Goal: Task Accomplishment & Management: Manage account settings

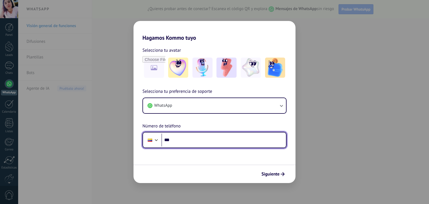
click at [207, 139] on input "***" at bounding box center [223, 139] width 124 height 13
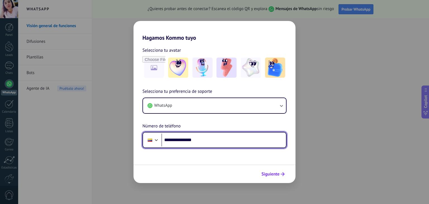
type input "**********"
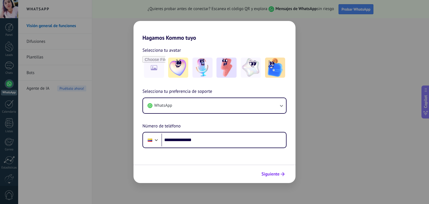
click at [273, 177] on button "Siguiente" at bounding box center [273, 173] width 28 height 9
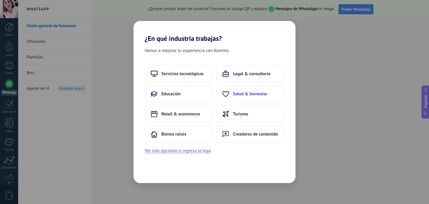
click at [246, 96] on span "Salud & bienestar" at bounding box center [250, 94] width 34 height 6
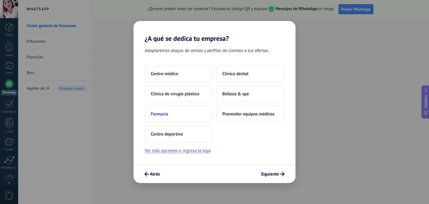
click at [198, 117] on button "Farmacia" at bounding box center [179, 113] width 68 height 17
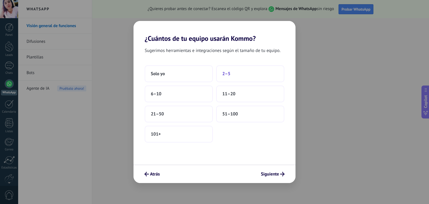
click at [233, 75] on button "2–5" at bounding box center [250, 73] width 68 height 17
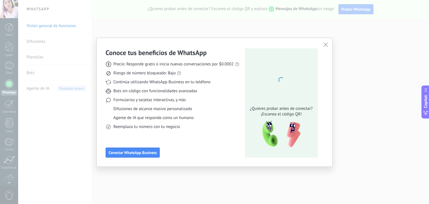
click at [245, 68] on div "¿Quieres probar antes de conectar? ¡Escanea el código QR!" at bounding box center [281, 102] width 73 height 109
click at [150, 152] on span "Conectar WhatsApp Business" at bounding box center [133, 152] width 48 height 4
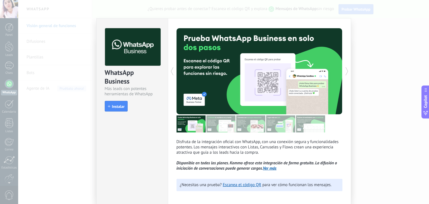
click at [345, 73] on icon at bounding box center [347, 71] width 6 height 11
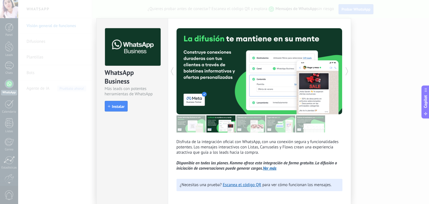
click at [345, 73] on icon at bounding box center [347, 71] width 6 height 11
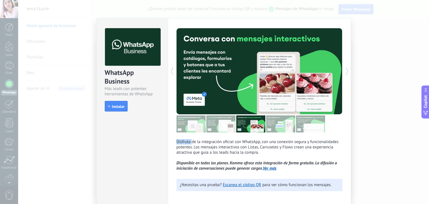
click at [345, 73] on icon at bounding box center [347, 71] width 6 height 11
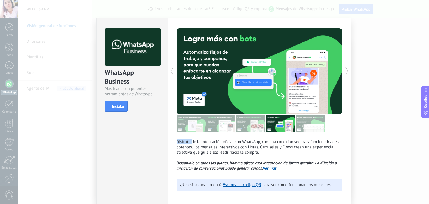
click at [367, 83] on div "WhatsApp Business Más leads con potentes herramientas de WhatsApp install Insta…" at bounding box center [223, 102] width 411 height 204
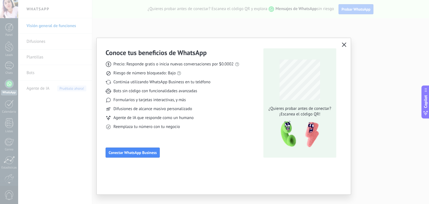
click at [344, 44] on use "button" at bounding box center [344, 44] width 4 height 4
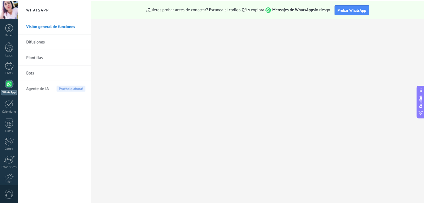
scroll to position [28, 0]
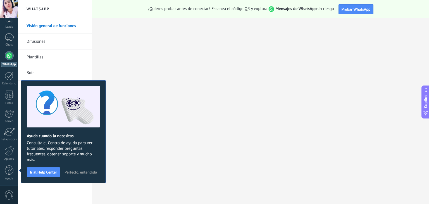
click at [8, 59] on div at bounding box center [9, 55] width 9 height 9
click at [51, 172] on span "Ir al Help Center" at bounding box center [43, 172] width 27 height 4
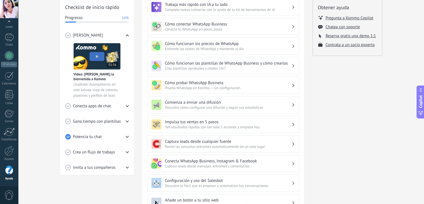
scroll to position [58, 0]
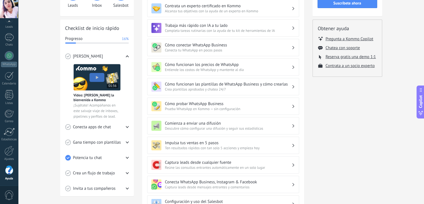
click at [113, 140] on span "Gana tiempo con plantillas" at bounding box center [97, 143] width 48 height 6
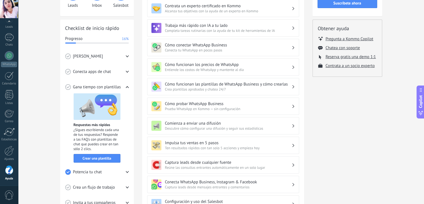
click at [95, 73] on span "Conecta apps de chat" at bounding box center [92, 72] width 38 height 6
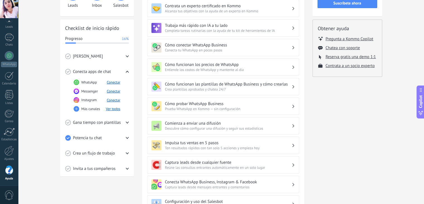
click at [95, 55] on span "Conoce Kommo" at bounding box center [88, 57] width 30 height 6
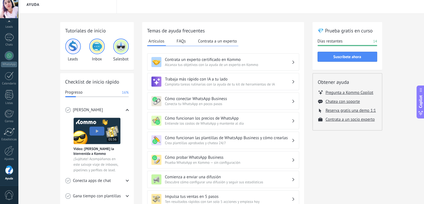
scroll to position [0, 0]
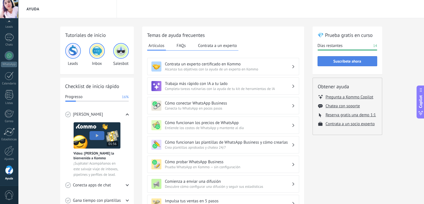
click at [337, 62] on span "Suscríbete ahora" at bounding box center [348, 61] width 28 height 4
click at [9, 59] on div at bounding box center [9, 55] width 9 height 9
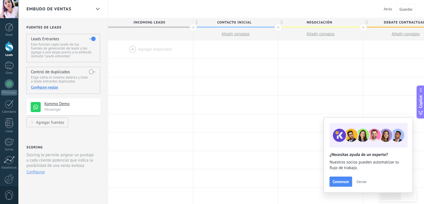
click at [362, 182] on span "Cerrar" at bounding box center [362, 181] width 10 height 4
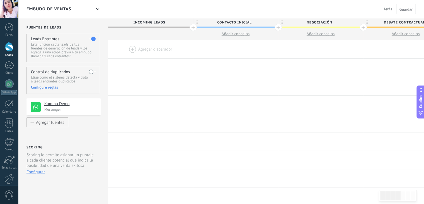
click at [60, 104] on h4 "Kommo Demo" at bounding box center [70, 104] width 52 height 6
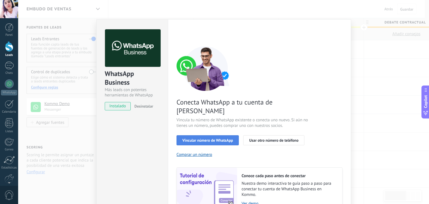
click at [210, 138] on span "Vincular número de WhatsApp" at bounding box center [207, 140] width 51 height 4
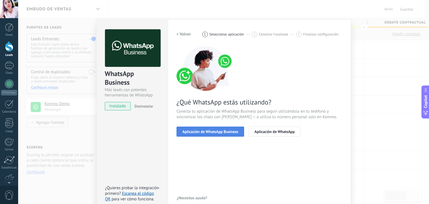
click at [233, 130] on span "Aplicación de WhatsApp Business" at bounding box center [210, 131] width 56 height 4
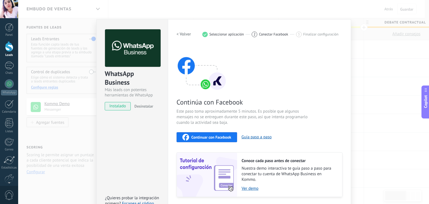
scroll to position [18, 0]
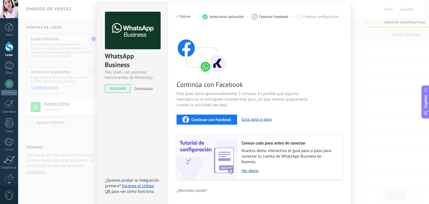
click at [227, 121] on span "Continuar con Facebook" at bounding box center [211, 119] width 40 height 4
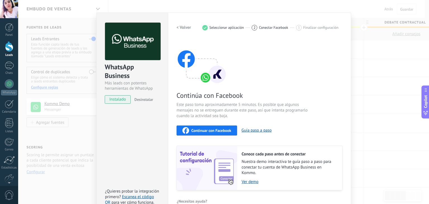
scroll to position [0, 0]
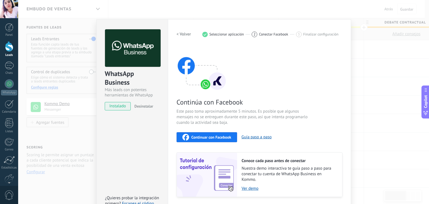
drag, startPoint x: 212, startPoint y: 33, endPoint x: 225, endPoint y: 39, distance: 14.7
click at [213, 35] on span "Seleccionar aplicación" at bounding box center [226, 34] width 35 height 4
click at [269, 37] on div "2 Conectar Facebook" at bounding box center [273, 35] width 44 height 6
click at [275, 35] on span "Conectar Facebook" at bounding box center [273, 34] width 29 height 4
click at [299, 35] on div "3" at bounding box center [299, 35] width 6 height 6
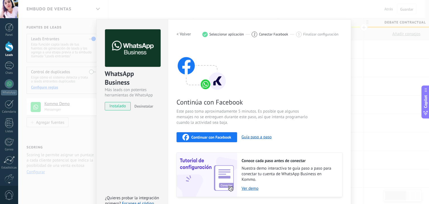
click at [306, 35] on span "Finalizar configuración" at bounding box center [320, 34] width 35 height 4
click at [308, 50] on div "Continúa con Facebook Este paso toma aproximadamente 5 minutos. Es posible que …" at bounding box center [259, 121] width 166 height 151
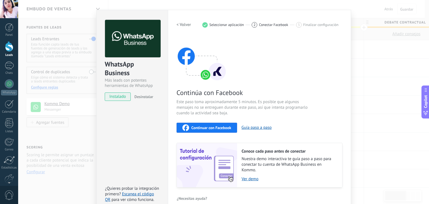
scroll to position [18, 0]
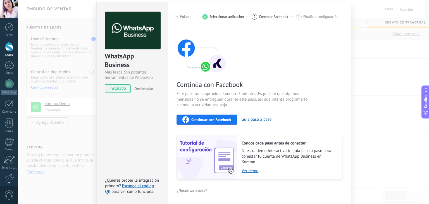
click at [341, 30] on div "Continúa con Facebook Este paso toma aproximadamente 5 minutos. Es posible que …" at bounding box center [259, 103] width 166 height 151
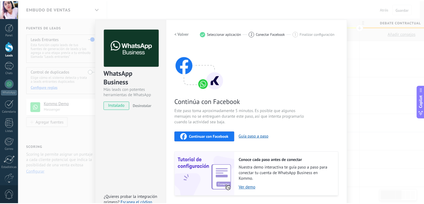
scroll to position [0, 0]
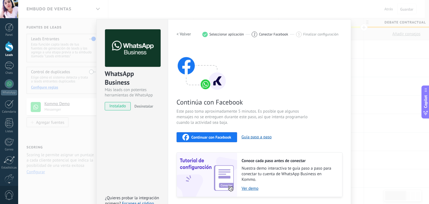
click at [288, 5] on div "WhatsApp Business Más leads con potentes herramientas de WhatsApp instalado Des…" at bounding box center [223, 102] width 411 height 204
